Goal: Navigation & Orientation: Understand site structure

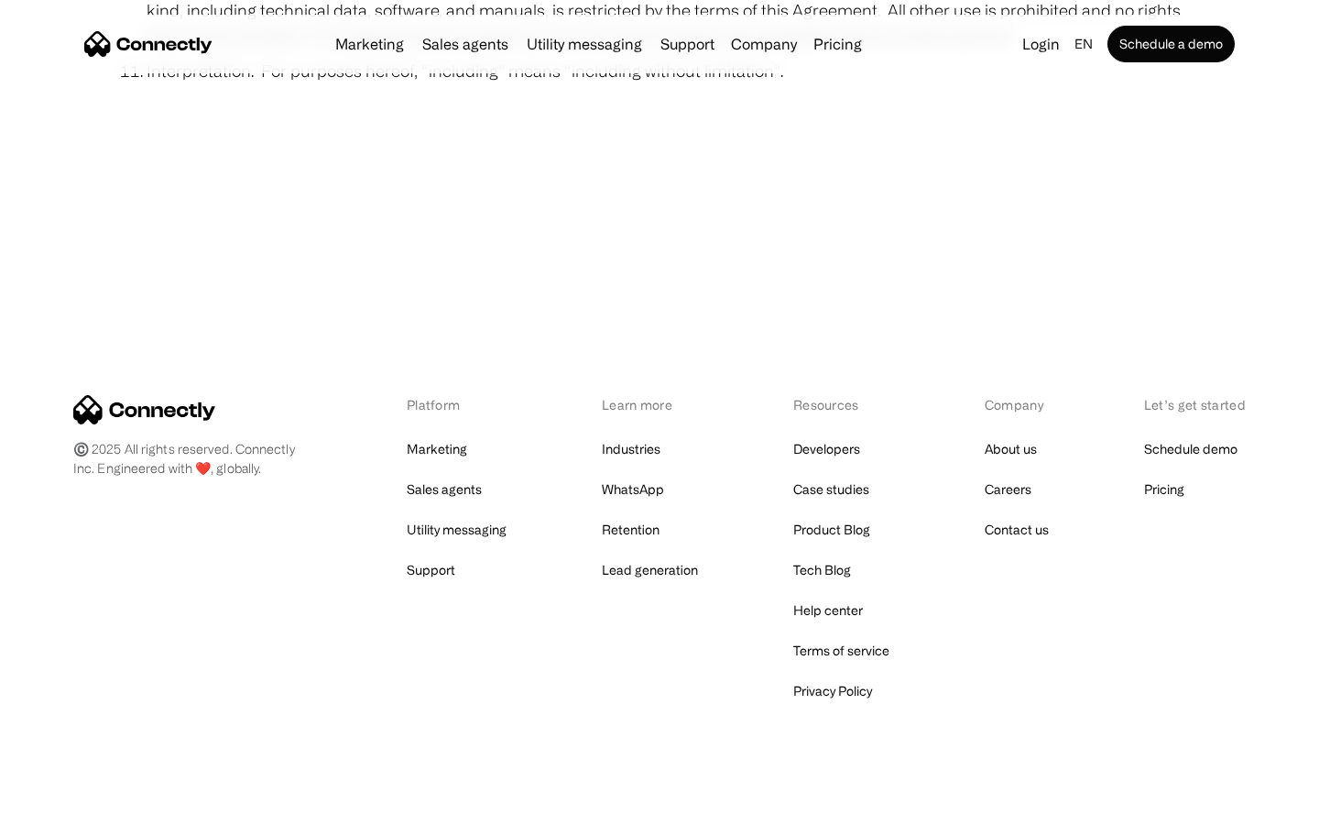
scroll to position [6732, 0]
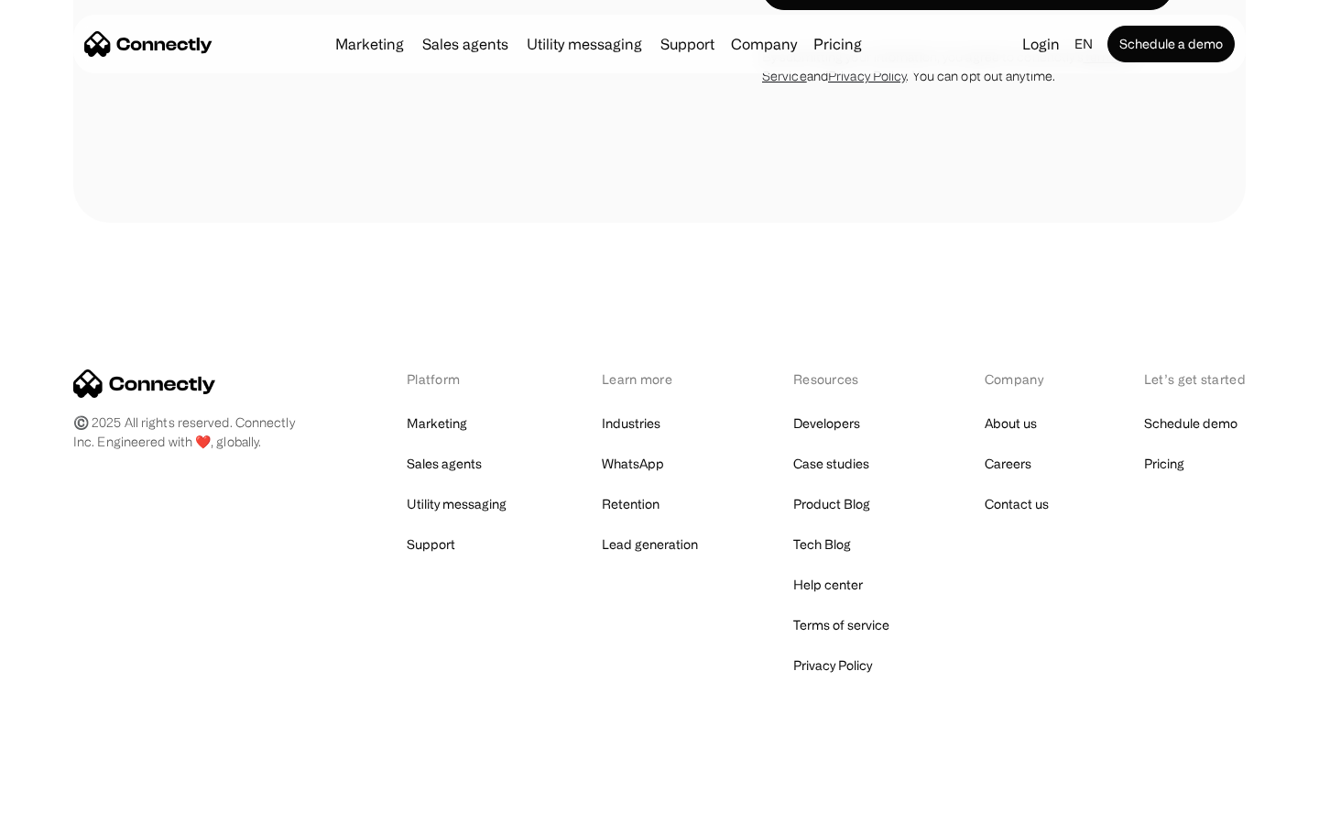
scroll to position [1242, 0]
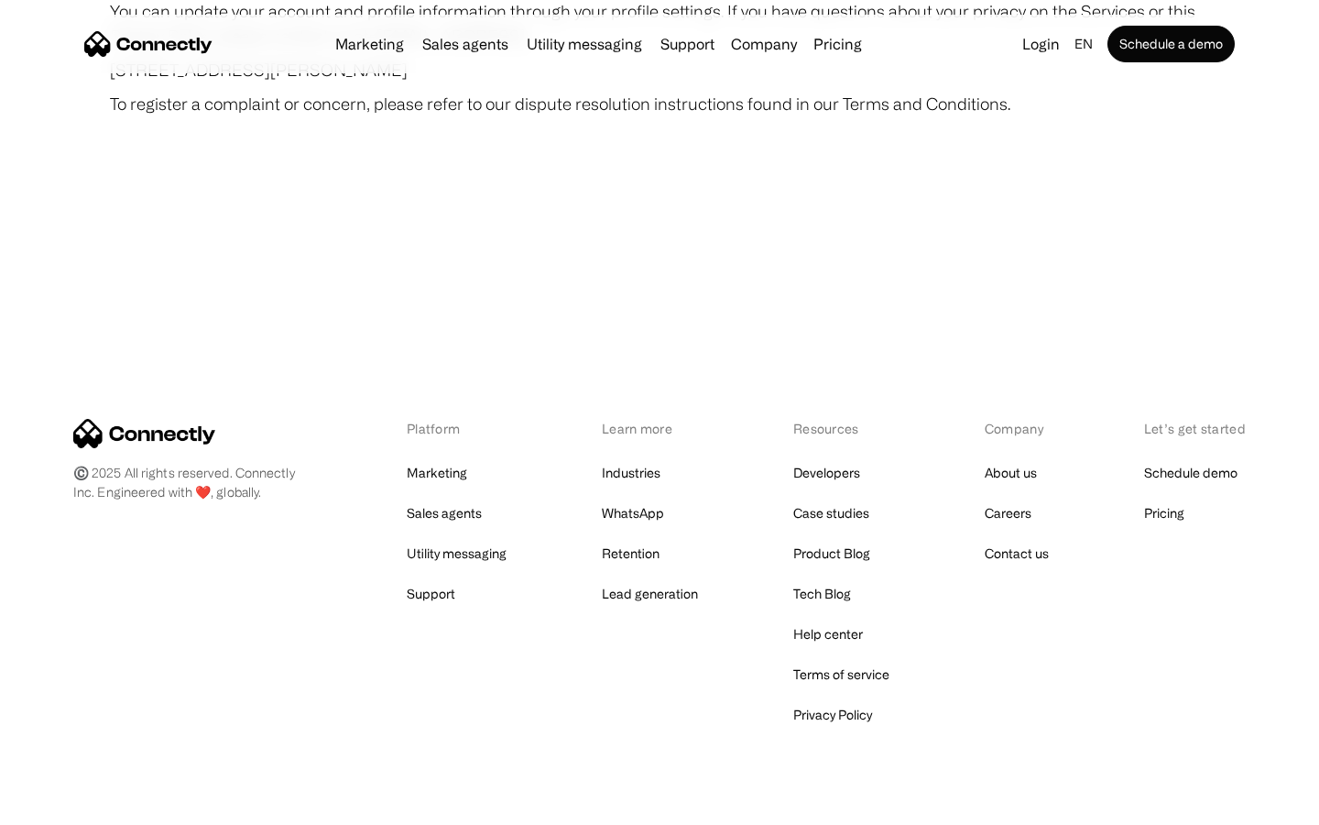
scroll to position [10667, 0]
